Goal: Task Accomplishment & Management: Use online tool/utility

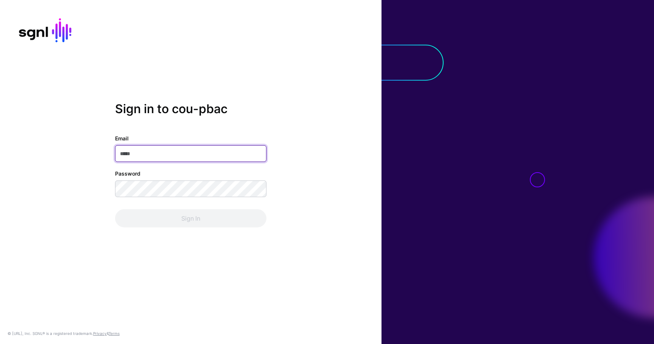
type input "**********"
click at [156, 225] on div "Sign In" at bounding box center [190, 218] width 151 height 18
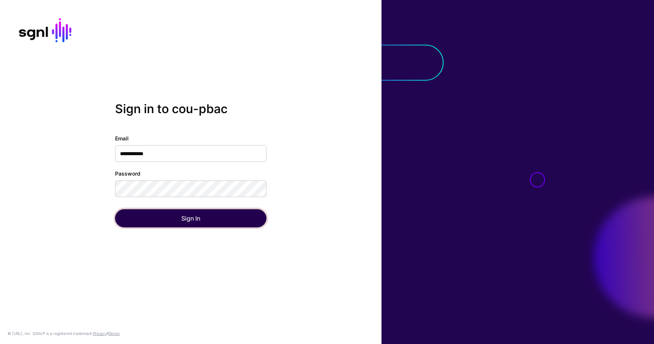
click at [156, 225] on button "Sign In" at bounding box center [190, 218] width 151 height 18
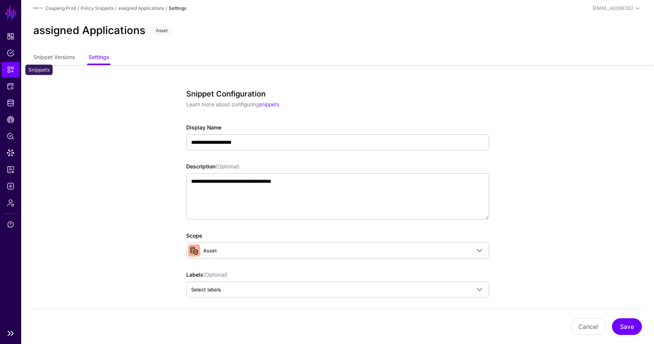
click at [12, 70] on span "Snippets" at bounding box center [11, 70] width 8 height 8
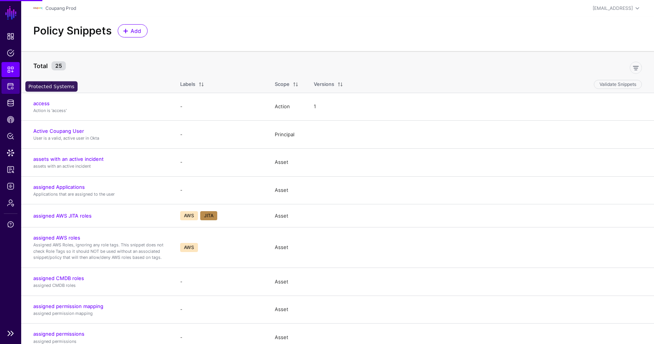
click at [11, 81] on link "Protected Systems" at bounding box center [11, 86] width 18 height 15
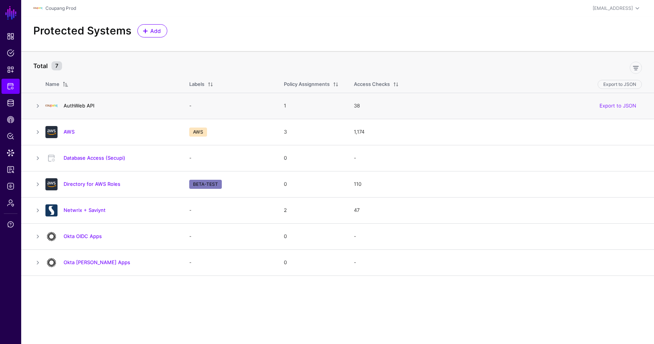
click at [76, 108] on link "AuthWeb API" at bounding box center [79, 106] width 31 height 6
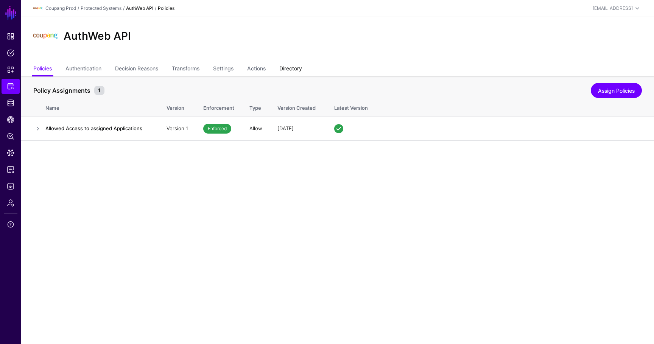
click at [297, 70] on link "Directory" at bounding box center [290, 69] width 23 height 14
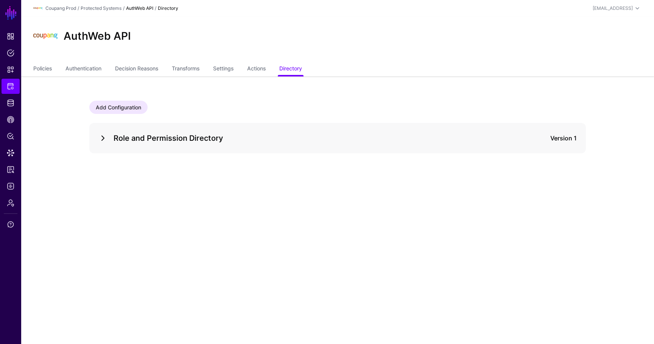
click at [104, 140] on link at bounding box center [102, 138] width 9 height 9
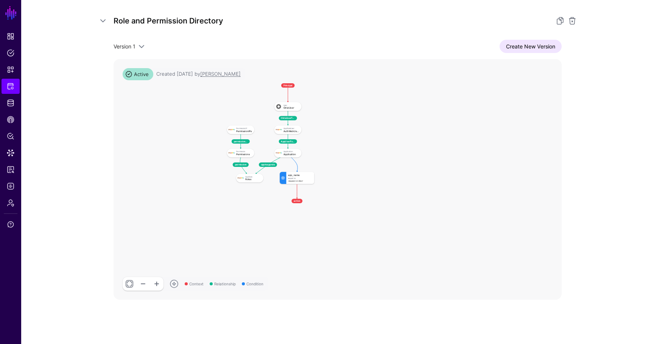
scroll to position [121, 0]
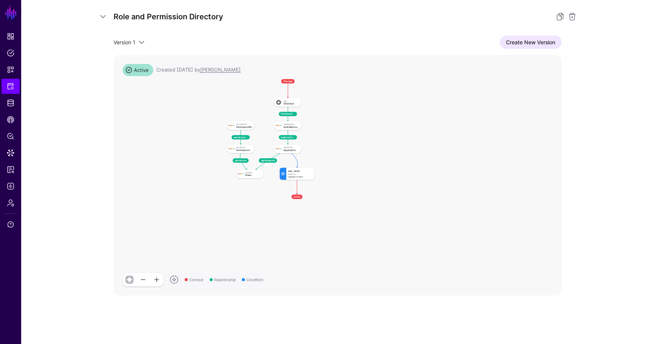
click at [127, 283] on link at bounding box center [130, 280] width 14 height 14
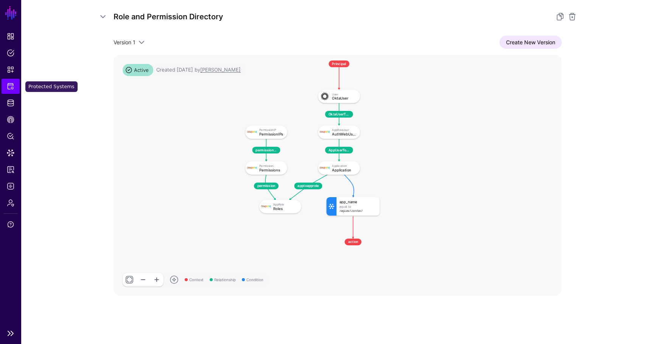
click at [13, 87] on span "Protected Systems" at bounding box center [11, 86] width 8 height 8
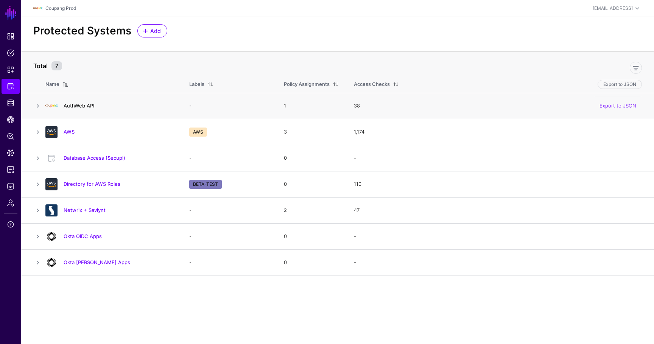
click at [82, 105] on link "AuthWeb API" at bounding box center [79, 106] width 31 height 6
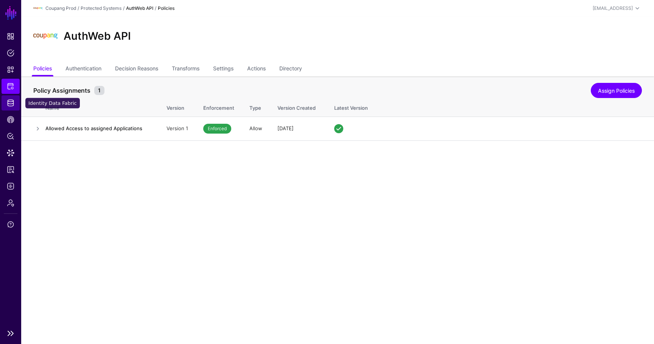
click at [15, 101] on link "Identity Data Fabric" at bounding box center [11, 102] width 18 height 15
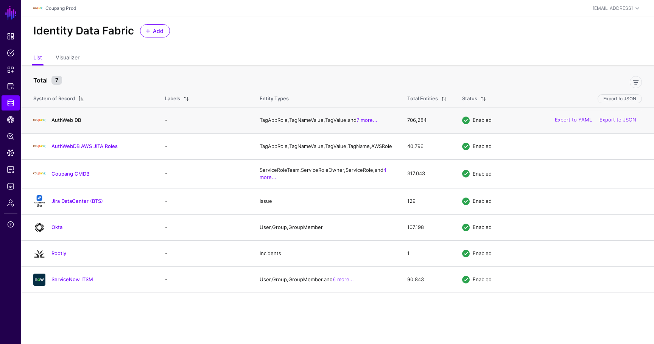
click at [74, 121] on link "AuthWeb DB" at bounding box center [66, 120] width 30 height 6
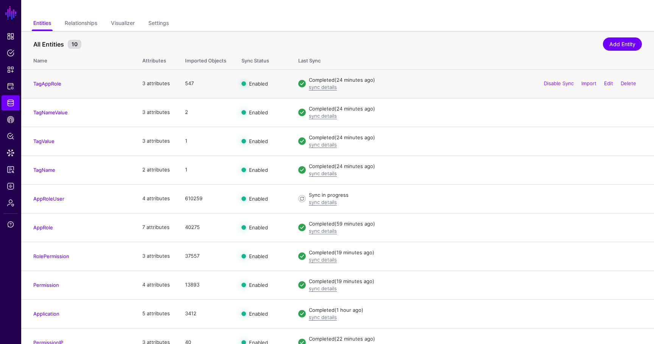
scroll to position [58, 0]
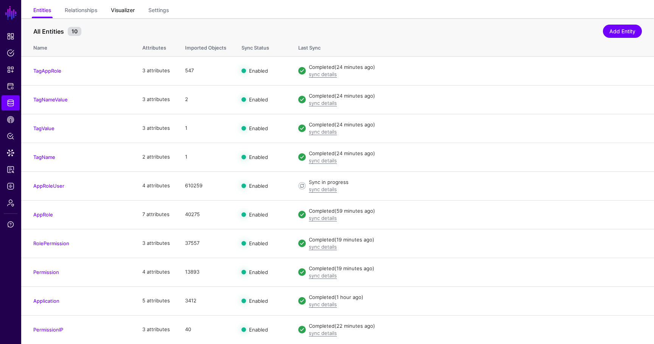
click at [114, 13] on link "Visualizer" at bounding box center [123, 11] width 24 height 14
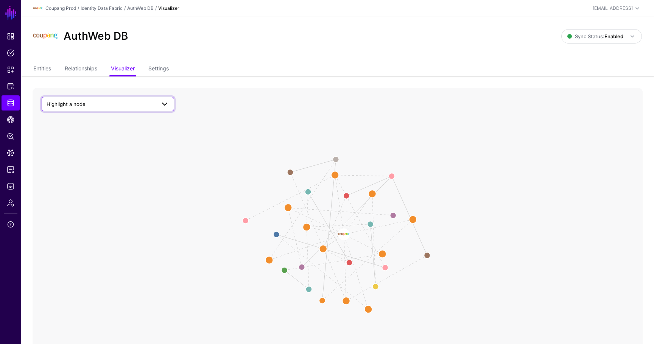
click at [101, 99] on span "Highlight a node" at bounding box center [108, 103] width 123 height 9
click at [79, 238] on span "Application" at bounding box center [68, 235] width 26 height 6
click at [373, 312] on icon "TagNameValue to TagValue TagNameValue to TagName TagAppRole to TagNameValue App…" at bounding box center [338, 239] width 610 height 303
click at [368, 309] on circle at bounding box center [367, 308] width 15 height 15
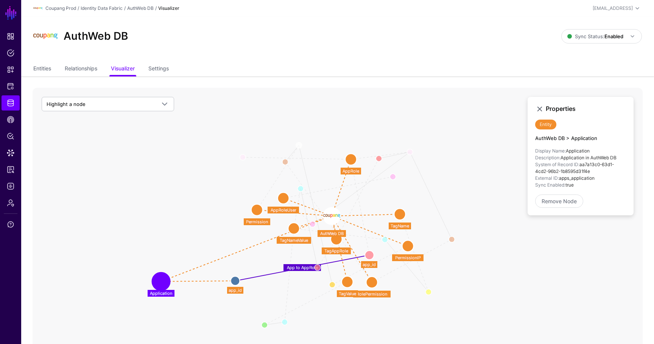
drag, startPoint x: 369, startPoint y: 308, endPoint x: 163, endPoint y: 279, distance: 208.2
click at [163, 279] on circle at bounding box center [161, 281] width 15 height 15
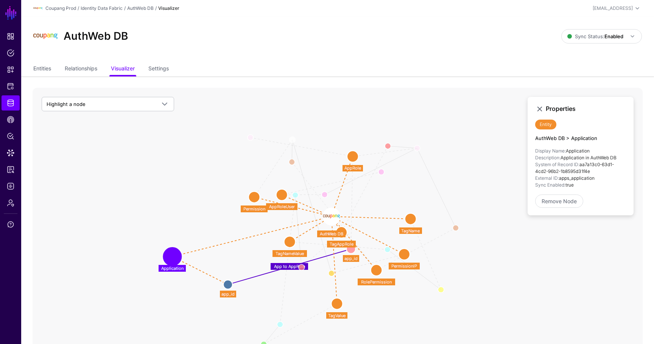
drag, startPoint x: 181, startPoint y: 275, endPoint x: 172, endPoint y: 256, distance: 21.7
click at [172, 256] on circle at bounding box center [172, 256] width 15 height 15
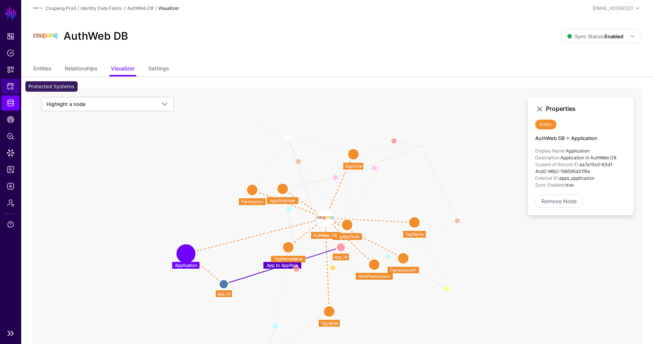
click at [13, 86] on span "Protected Systems" at bounding box center [11, 86] width 8 height 8
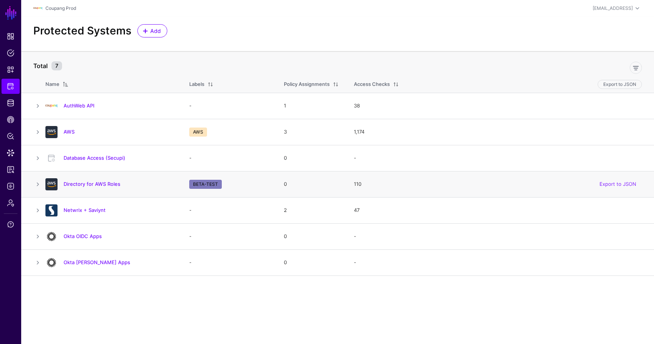
click at [81, 177] on td "Directory for AWS Roles" at bounding box center [113, 184] width 136 height 26
click at [81, 180] on div "Directory for AWS Roles" at bounding box center [109, 184] width 135 height 12
click at [81, 187] on h4 "Directory for AWS Roles" at bounding box center [119, 183] width 110 height 7
click at [81, 184] on link "Directory for AWS Roles" at bounding box center [92, 184] width 57 height 6
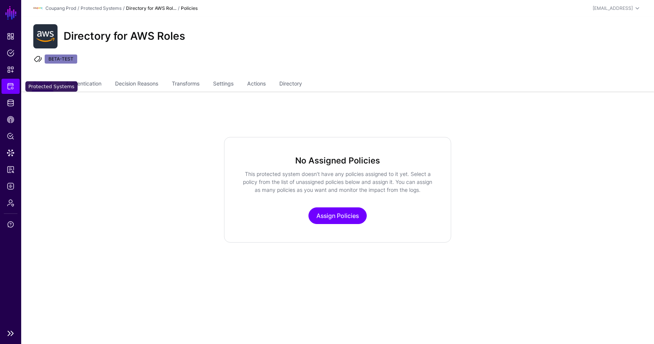
click at [6, 79] on link "Protected Systems" at bounding box center [11, 86] width 18 height 15
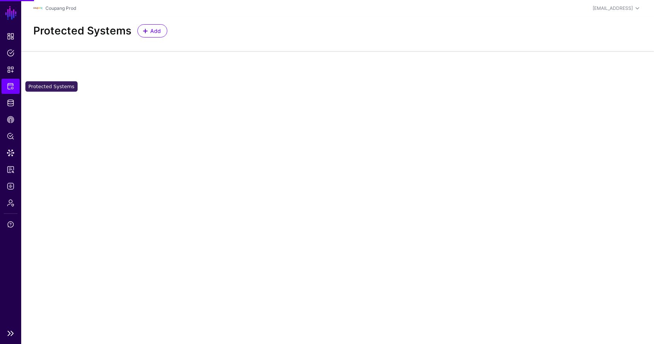
click at [8, 83] on span "Protected Systems" at bounding box center [11, 86] width 8 height 8
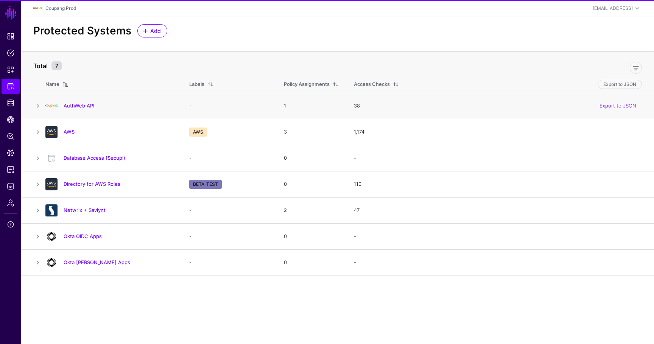
click at [59, 106] on div at bounding box center [51, 106] width 18 height 12
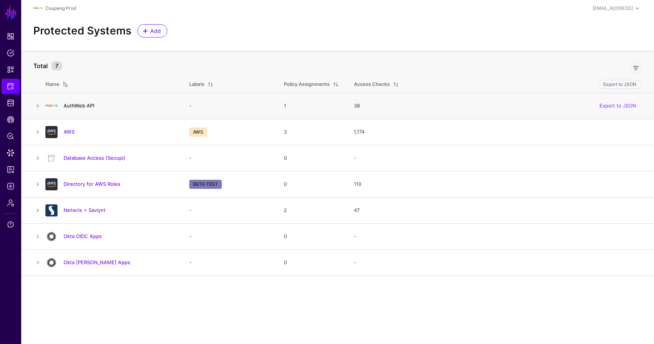
click at [82, 106] on link "AuthWeb API" at bounding box center [79, 106] width 31 height 6
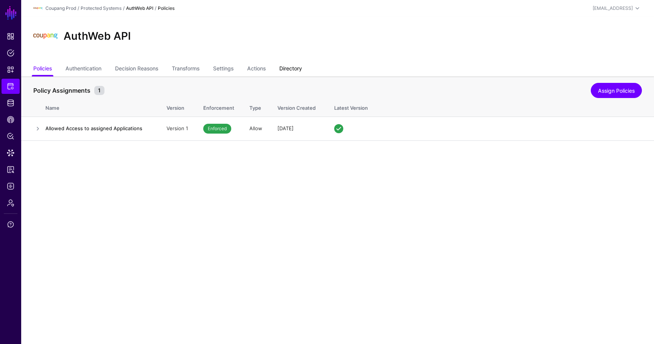
click at [294, 67] on link "Directory" at bounding box center [290, 69] width 23 height 14
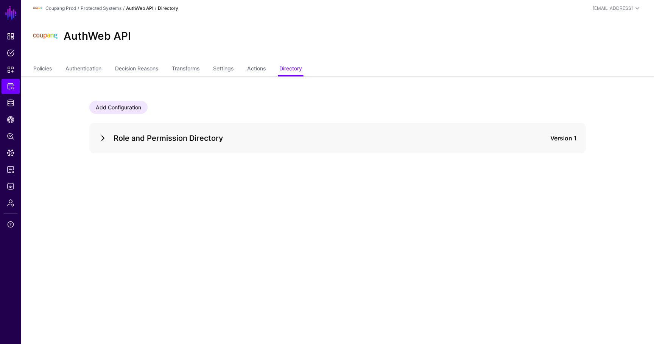
click at [101, 140] on link at bounding box center [102, 138] width 9 height 9
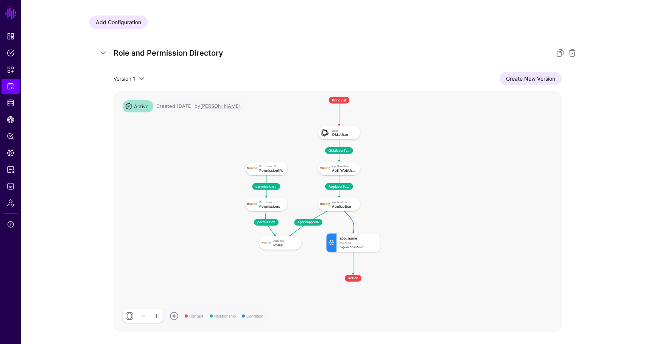
scroll to position [87, 0]
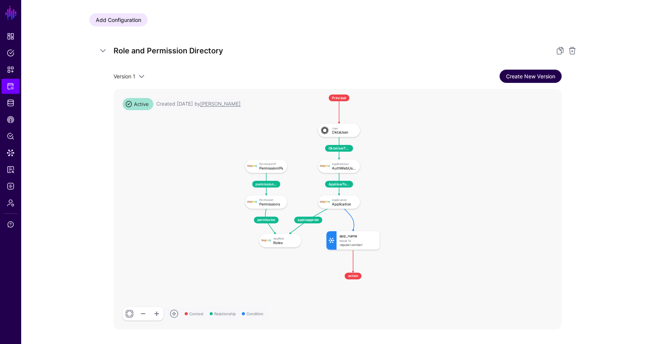
click at [497, 71] on link "Create New Version" at bounding box center [530, 76] width 62 height 13
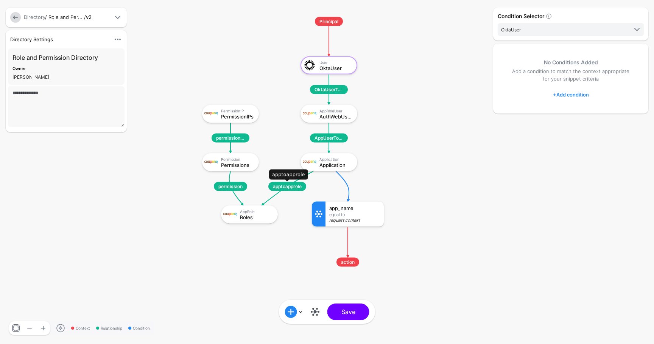
click at [290, 185] on span "apptoapprole" at bounding box center [287, 186] width 38 height 9
click at [317, 167] on div at bounding box center [311, 162] width 17 height 14
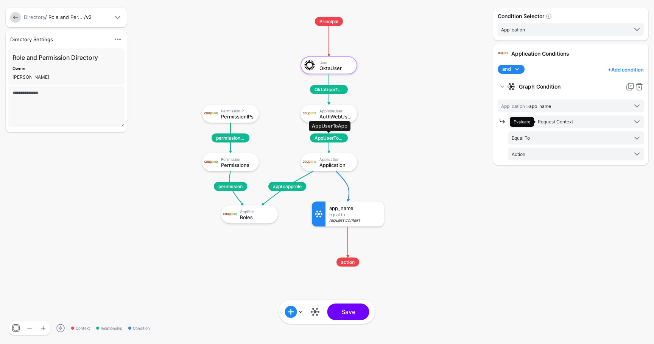
click at [333, 140] on span "AppUserToApp" at bounding box center [329, 138] width 38 height 9
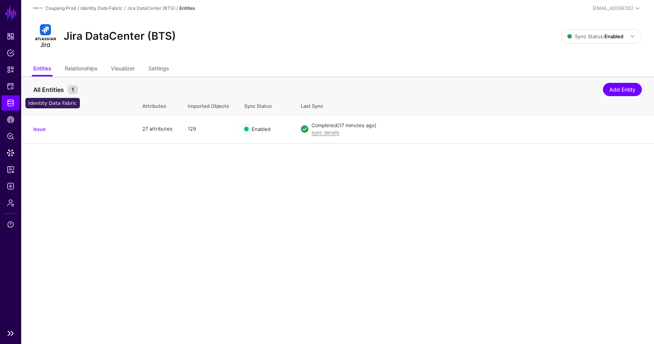
click at [11, 98] on link "Identity Data Fabric" at bounding box center [11, 102] width 18 height 15
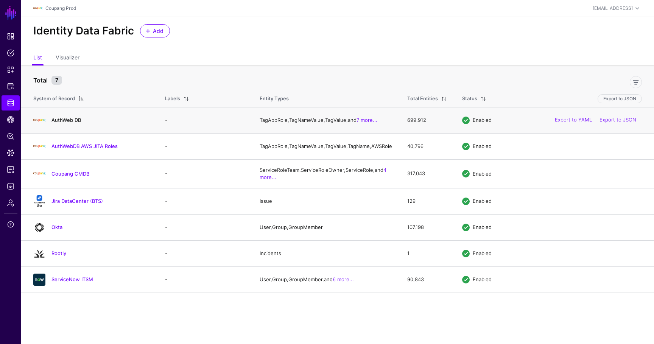
click at [72, 123] on link "AuthWeb DB" at bounding box center [66, 120] width 30 height 6
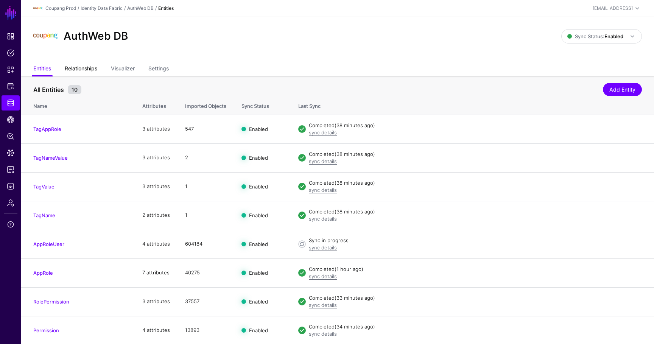
click at [72, 73] on link "Relationships" at bounding box center [81, 69] width 33 height 14
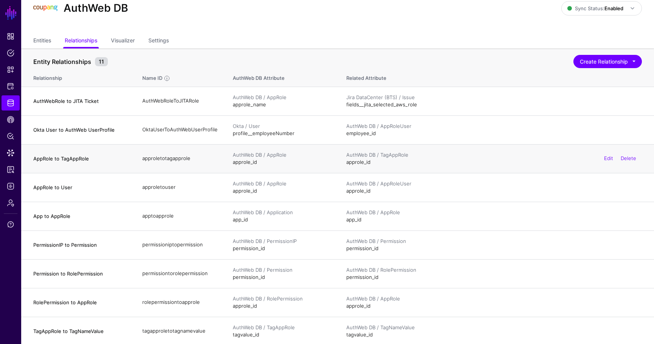
scroll to position [28, 0]
click at [15, 79] on link "Protected Systems" at bounding box center [11, 86] width 18 height 15
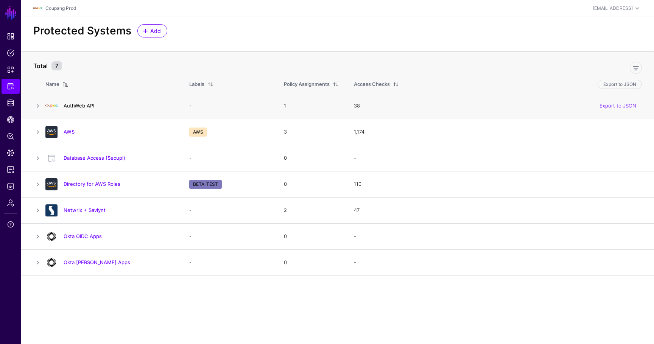
click at [80, 105] on link "AuthWeb API" at bounding box center [79, 106] width 31 height 6
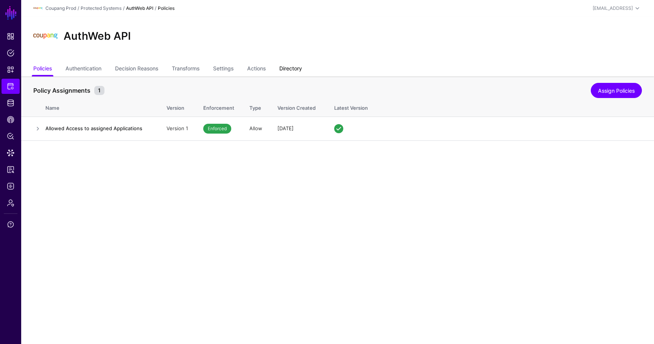
click at [292, 66] on link "Directory" at bounding box center [290, 69] width 23 height 14
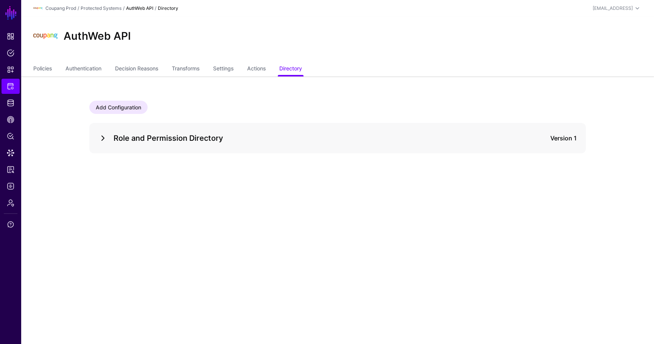
click at [103, 140] on link at bounding box center [102, 138] width 9 height 9
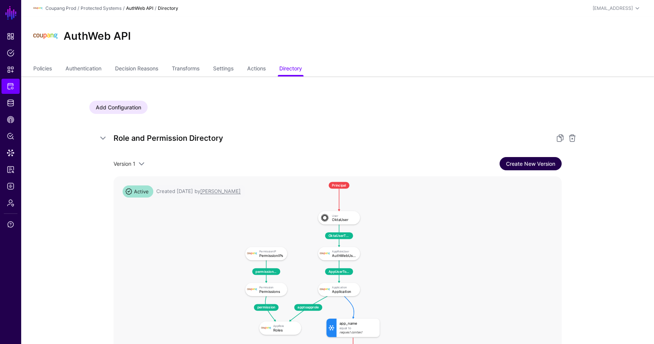
click at [533, 160] on link "Create New Version" at bounding box center [530, 163] width 62 height 13
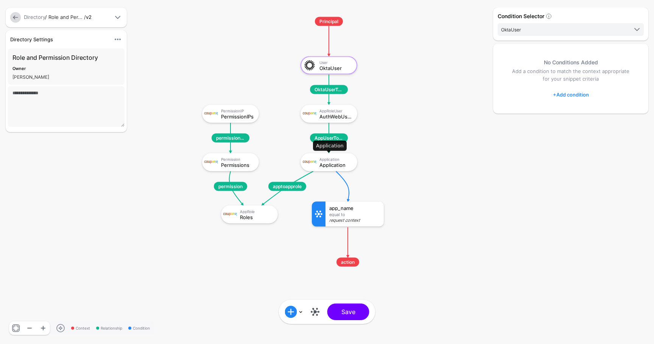
click at [327, 168] on div "Application Application" at bounding box center [329, 162] width 52 height 14
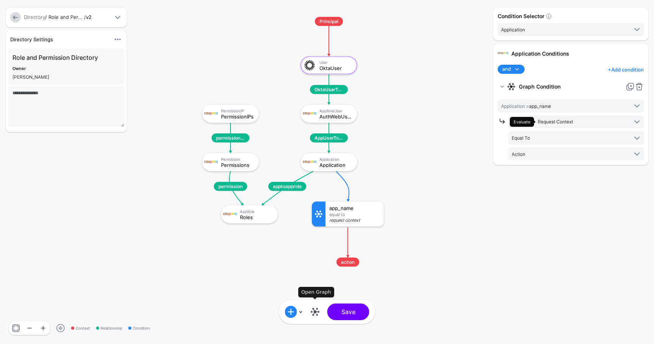
click at [318, 314] on link at bounding box center [315, 312] width 12 height 12
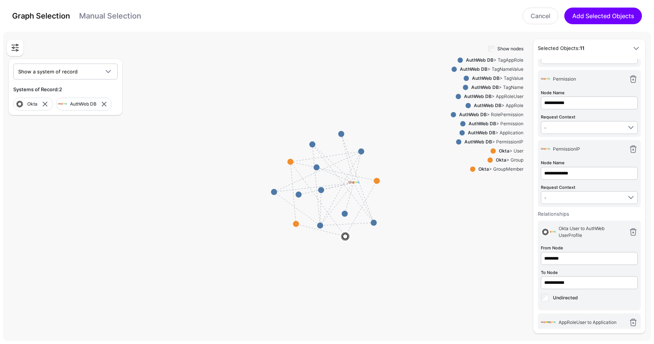
scroll to position [279, 0]
click at [510, 96] on div "AuthWeb DB > AppRoleUser" at bounding box center [492, 96] width 62 height 7
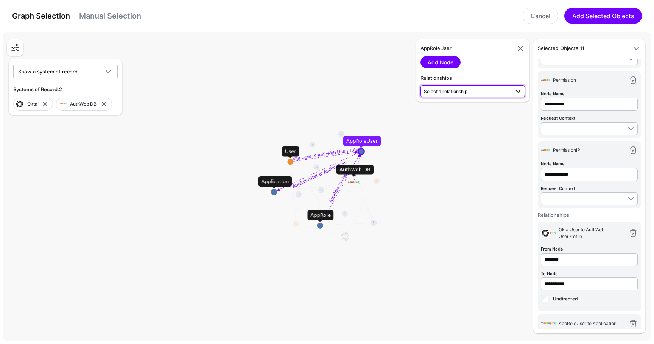
click at [463, 90] on span "Select a relationship" at bounding box center [445, 92] width 43 height 6
click at [493, 121] on span "AppRoleUser (AuthWeb DB) - Application (AuthWeb DB)" at bounding box center [472, 119] width 92 height 12
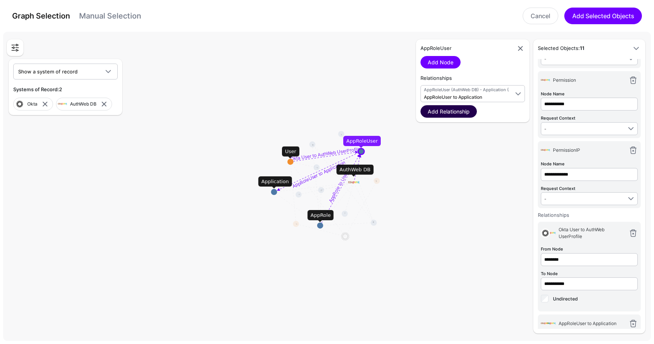
click at [461, 113] on link "Add Relationship" at bounding box center [448, 111] width 56 height 12
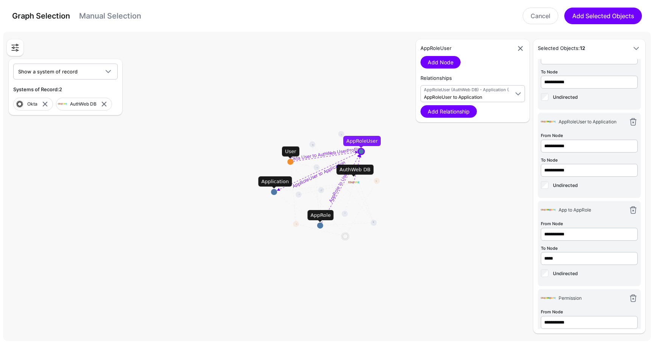
scroll to position [474, 0]
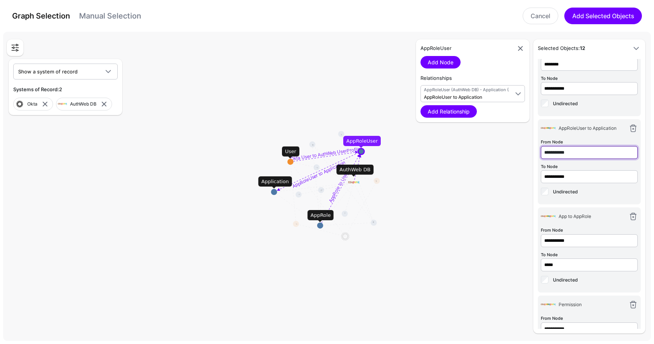
click at [592, 71] on input "**********" at bounding box center [589, 64] width 97 height 13
type input "**********"
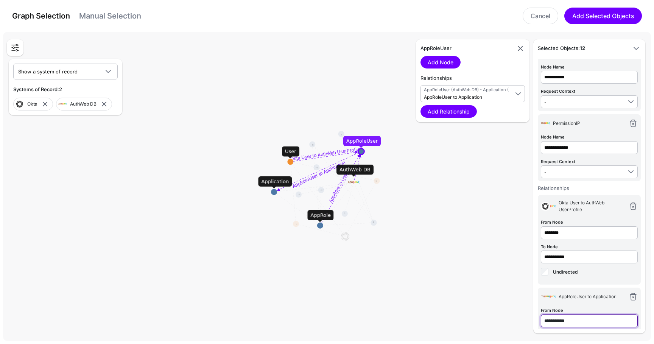
scroll to position [306, 0]
click at [539, 14] on link "Cancel" at bounding box center [540, 16] width 36 height 17
